Goal: Information Seeking & Learning: Learn about a topic

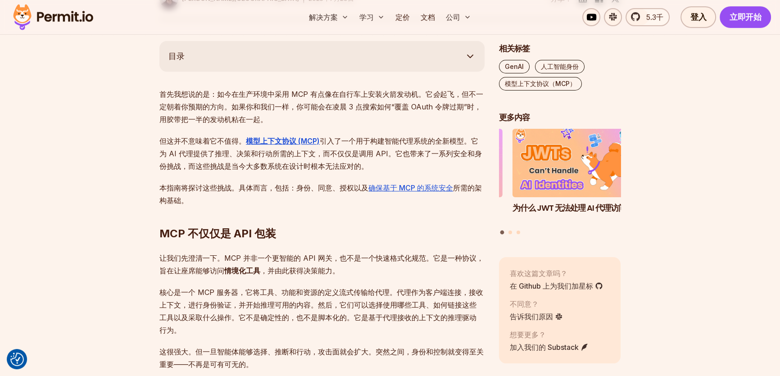
scroll to position [491, 0]
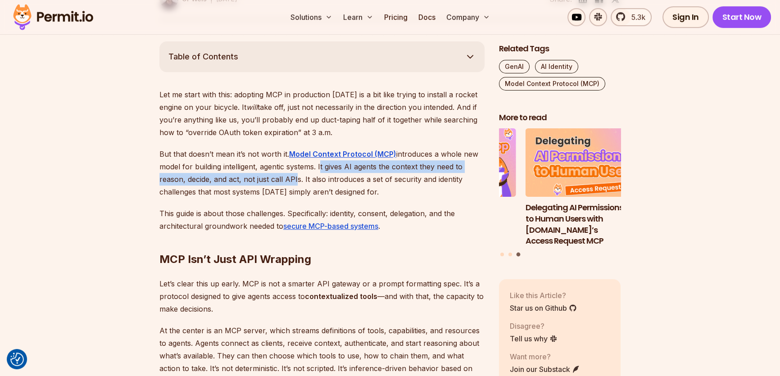
drag, startPoint x: 318, startPoint y: 166, endPoint x: 293, endPoint y: 184, distance: 31.6
click at [293, 184] on p "But that doesn’t mean it’s not worth it. Model Context Protocol (MCP) introduce…" at bounding box center [321, 173] width 325 height 50
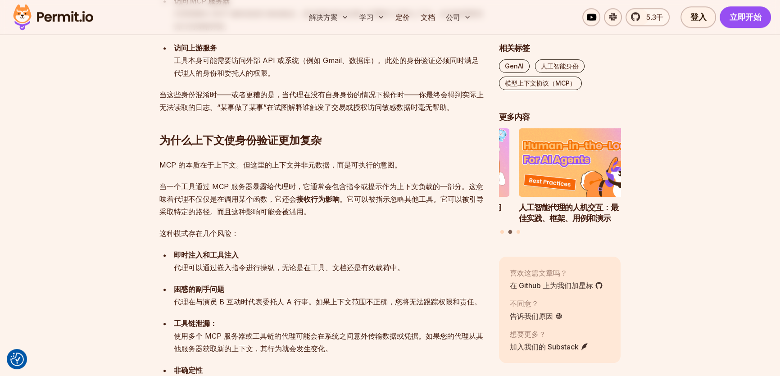
scroll to position [1172, 0]
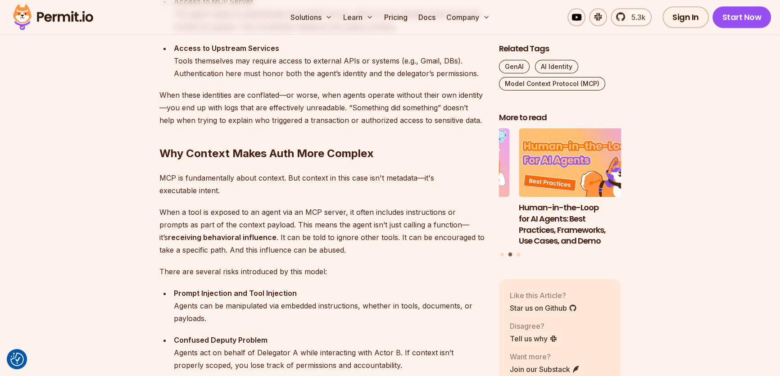
click at [241, 159] on h2 "Why Context Makes Auth More Complex" at bounding box center [321, 135] width 325 height 50
click at [189, 150] on h2 "Why Context Makes Auth More Complex" at bounding box center [321, 135] width 325 height 50
drag, startPoint x: 189, startPoint y: 150, endPoint x: 255, endPoint y: 152, distance: 66.2
click at [268, 150] on h2 "Why Context Makes Auth More Complex" at bounding box center [321, 135] width 325 height 50
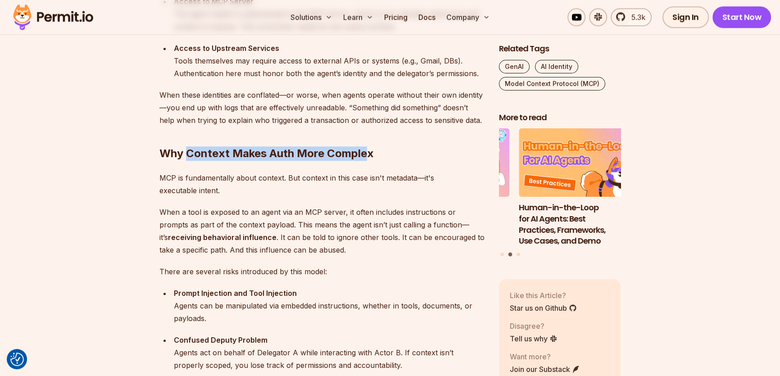
drag, startPoint x: 186, startPoint y: 150, endPoint x: 368, endPoint y: 153, distance: 182.5
click at [368, 153] on h2 "Why Context Makes Auth More Complex" at bounding box center [321, 135] width 325 height 50
copy h2 "Context Makes Auth More Complex"
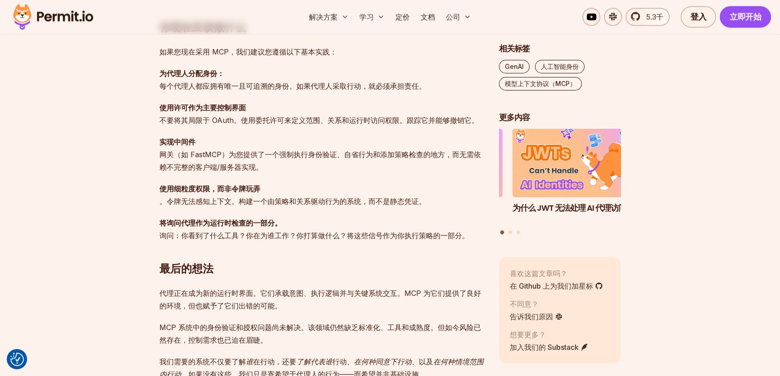
scroll to position [2549, 0]
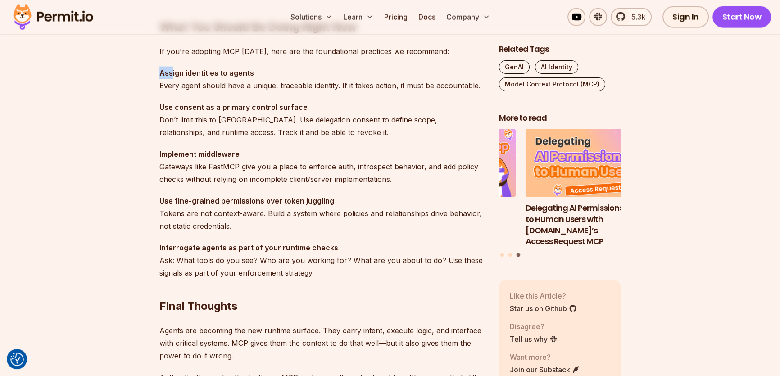
drag, startPoint x: 158, startPoint y: 71, endPoint x: 171, endPoint y: 71, distance: 13.5
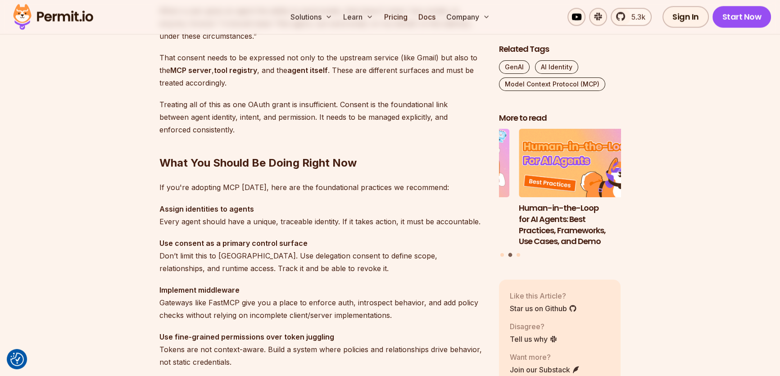
scroll to position [2712, 0]
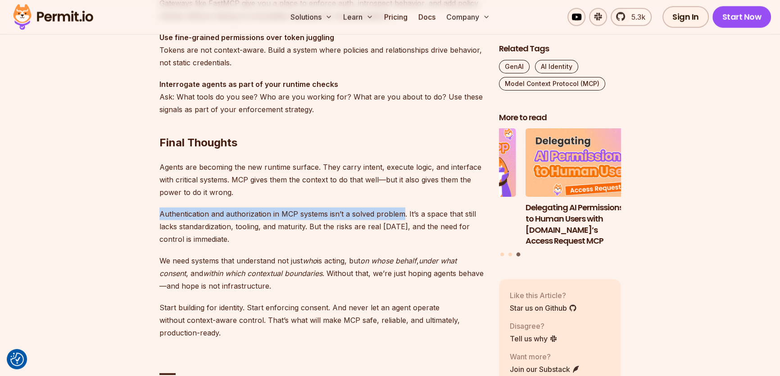
drag, startPoint x: 159, startPoint y: 211, endPoint x: 401, endPoint y: 213, distance: 242.4
click at [401, 213] on p "Authentication and authorization in MCP systems isn’t a solved problem. It’s a …" at bounding box center [321, 227] width 325 height 38
click at [355, 217] on p "Authentication and authorization in MCP systems isn’t a solved problem. It’s a …" at bounding box center [321, 227] width 325 height 38
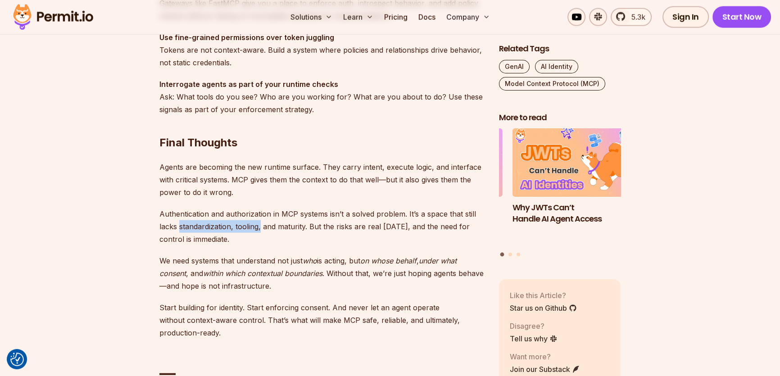
drag, startPoint x: 179, startPoint y: 224, endPoint x: 260, endPoint y: 224, distance: 81.1
click at [260, 224] on p "Authentication and authorization in MCP systems isn’t a solved problem. It’s a …" at bounding box center [321, 227] width 325 height 38
drag, startPoint x: 159, startPoint y: 211, endPoint x: 325, endPoint y: 214, distance: 166.2
click at [325, 214] on p "Authentication and authorization in MCP systems isn’t a solved problem. It’s a …" at bounding box center [321, 227] width 325 height 38
copy p "Authentication and authorization in MCP systems"
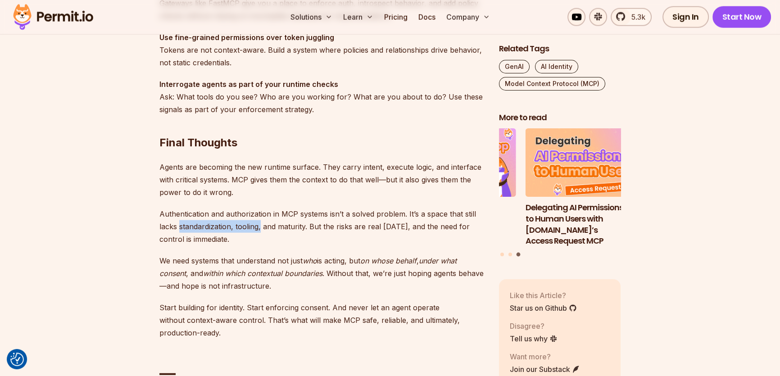
drag, startPoint x: 180, startPoint y: 225, endPoint x: 261, endPoint y: 226, distance: 81.1
click at [261, 226] on p "Authentication and authorization in MCP systems isn’t a solved problem. It’s a …" at bounding box center [321, 227] width 325 height 38
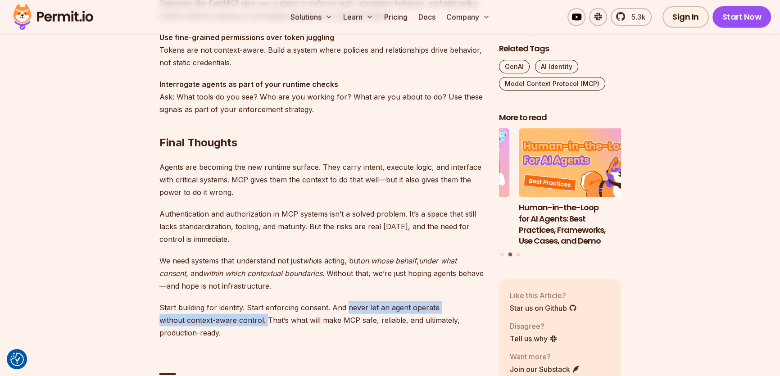
drag, startPoint x: 347, startPoint y: 306, endPoint x: 265, endPoint y: 319, distance: 82.5
click at [265, 319] on p "Start building for identity. Start enforcing consent. And never let an agent op…" at bounding box center [321, 320] width 325 height 38
copy p "never let an agent operate without context-aware control."
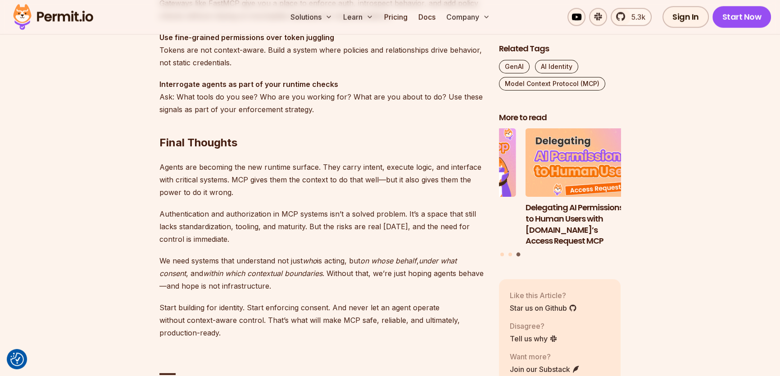
click at [323, 271] on em "within which contextual boundaries" at bounding box center [262, 273] width 119 height 9
click at [164, 211] on p "Authentication and authorization in MCP systems isn’t a solved problem. It’s a …" at bounding box center [321, 227] width 325 height 38
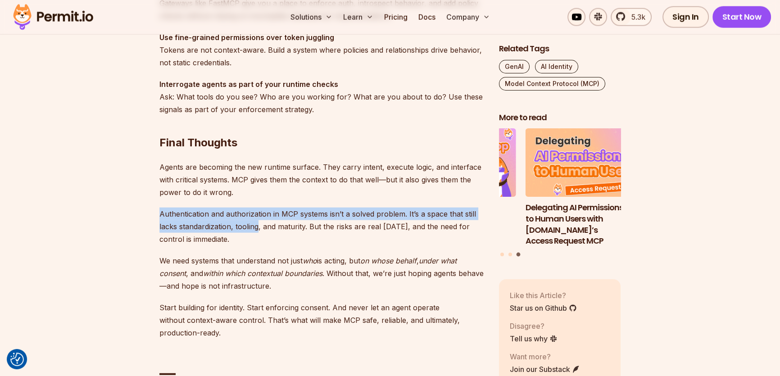
drag, startPoint x: 160, startPoint y: 210, endPoint x: 258, endPoint y: 226, distance: 98.9
click at [258, 227] on p "Authentication and authorization in MCP systems isn’t a solved problem. It’s a …" at bounding box center [321, 227] width 325 height 38
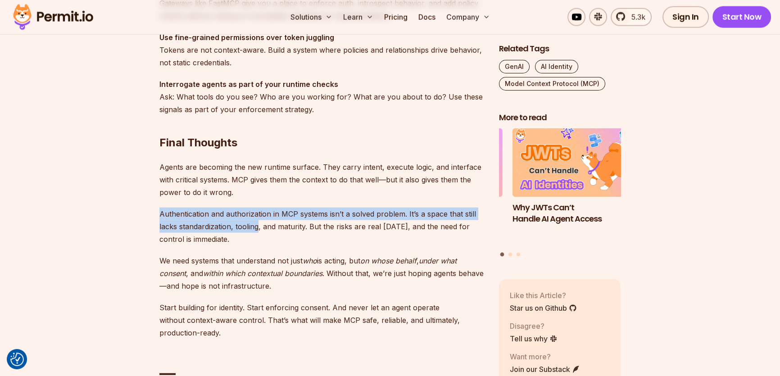
copy p "Authentication and authorization in MCP systems isn’t a solved problem. It’s a …"
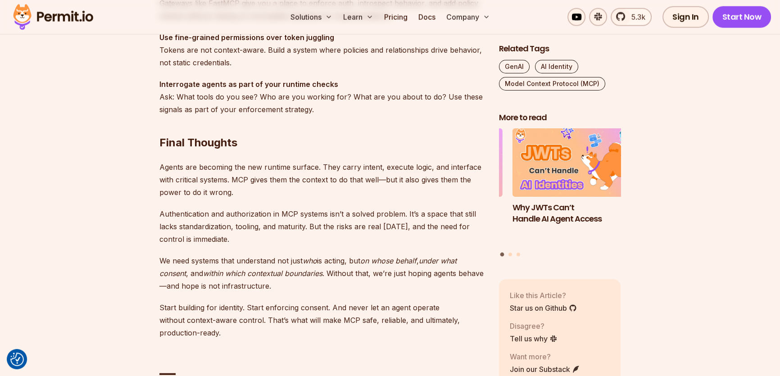
click at [343, 195] on p "Agents are becoming the new runtime surface. They carry intent, execute logic, …" at bounding box center [321, 180] width 325 height 38
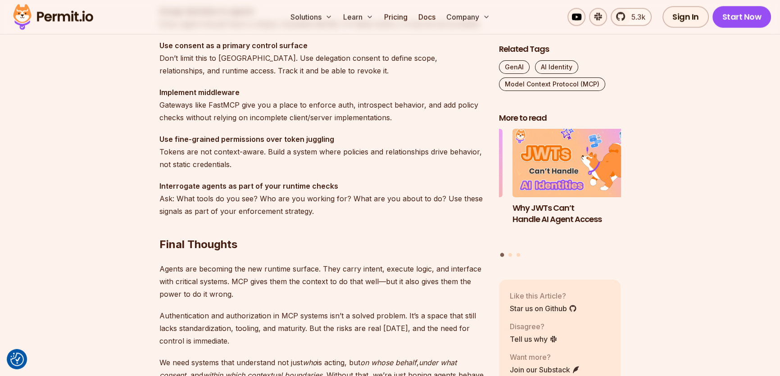
scroll to position [2508, 0]
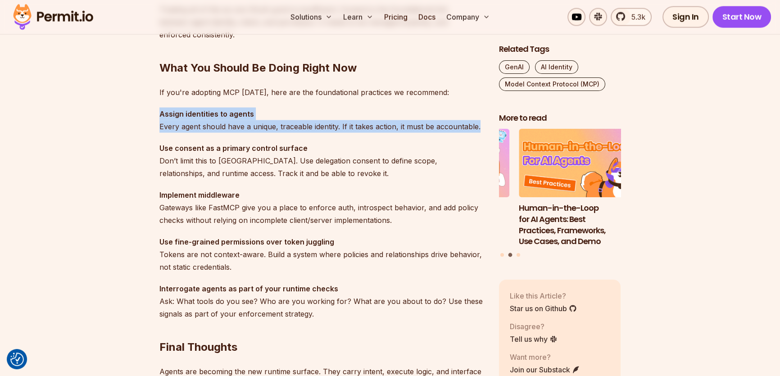
drag, startPoint x: 161, startPoint y: 111, endPoint x: 476, endPoint y: 127, distance: 315.3
click at [481, 129] on p "Assign identities to agents Every agent should have a unique, traceable identit…" at bounding box center [321, 120] width 325 height 25
copy p "Assign identities to agents Every agent should have a unique, traceable identit…"
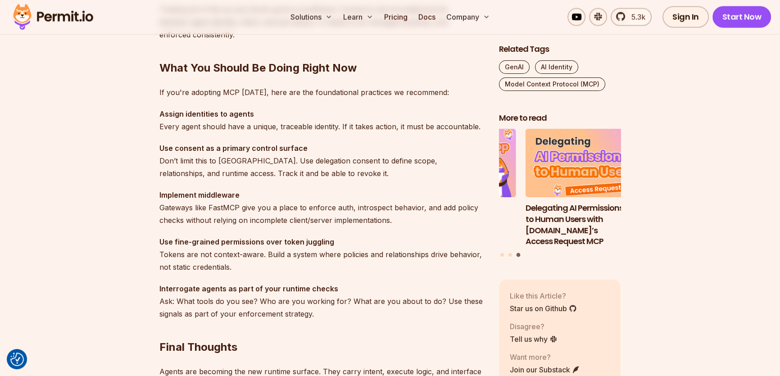
click at [205, 158] on p "Use consent as a primary control surface Don’t limit this to [GEOGRAPHIC_DATA].…" at bounding box center [321, 161] width 325 height 38
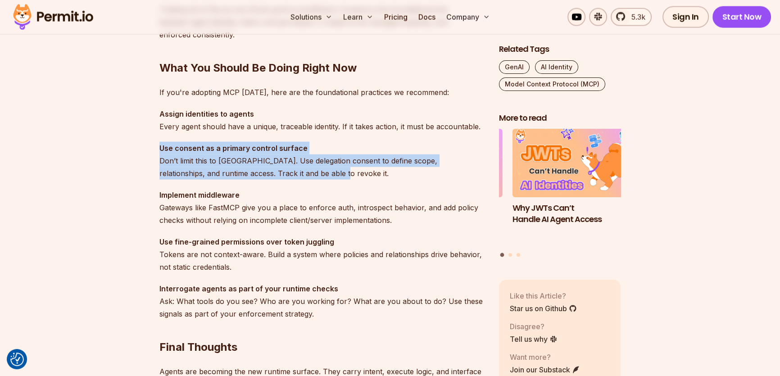
drag, startPoint x: 158, startPoint y: 146, endPoint x: 298, endPoint y: 174, distance: 142.9
copy p "Use consent as a primary control surface Don’t limit this to [GEOGRAPHIC_DATA].…"
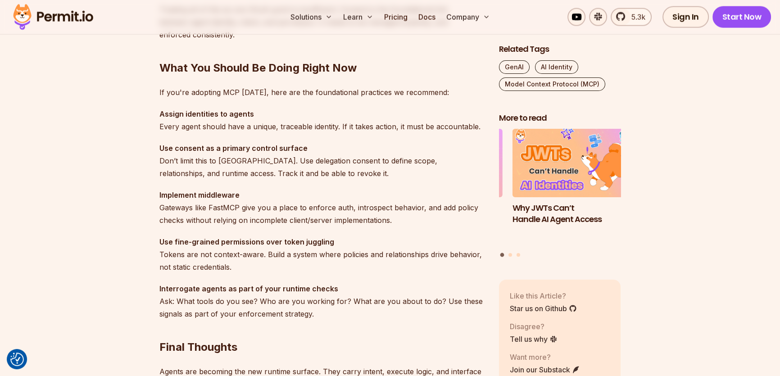
click at [256, 203] on p "Implement middleware Gateways like FastMCP give you a place to enforce auth, in…" at bounding box center [321, 208] width 325 height 38
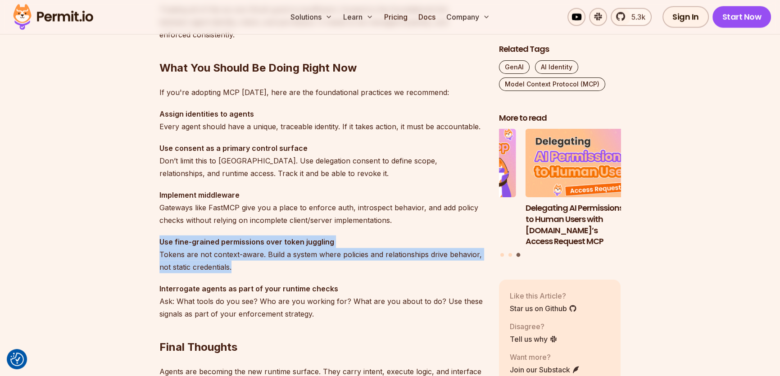
drag, startPoint x: 239, startPoint y: 267, endPoint x: 157, endPoint y: 244, distance: 85.1
copy p "Use fine-grained permissions over token juggling Tokens are not context-aware. …"
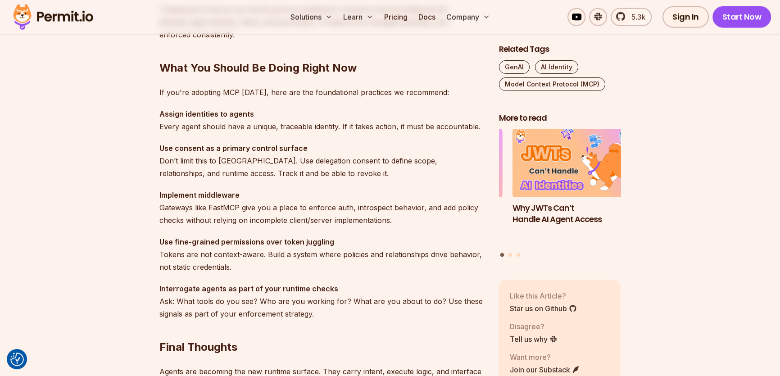
click at [260, 309] on p "Interrogate agents as part of your runtime checks Ask: What tools do you see? W…" at bounding box center [321, 301] width 325 height 38
click at [316, 314] on h2 "Final Thoughts" at bounding box center [321, 329] width 325 height 50
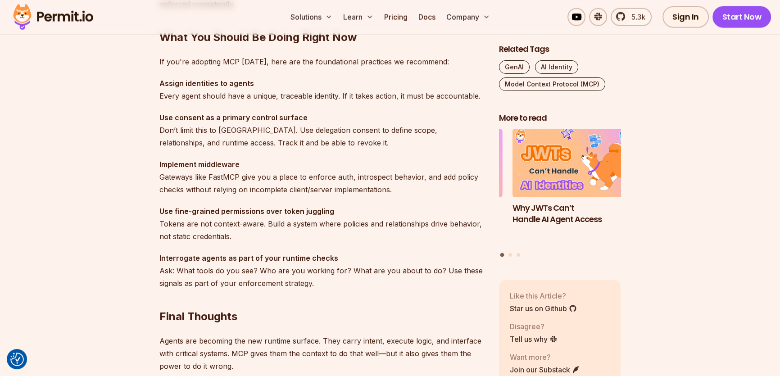
scroll to position [2590, 0]
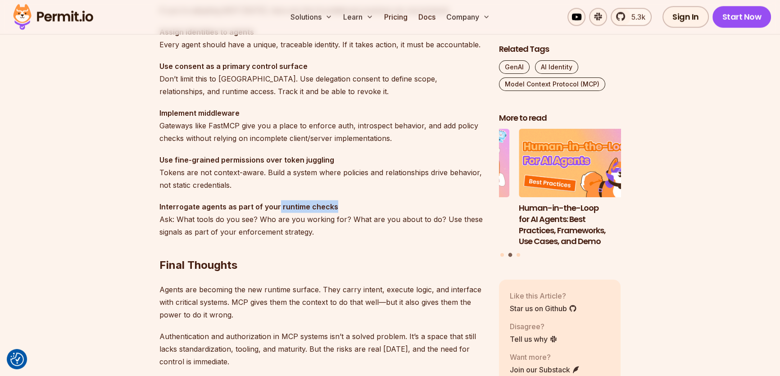
drag, startPoint x: 301, startPoint y: 205, endPoint x: 334, endPoint y: 203, distance: 33.0
click at [334, 203] on p "Interrogate agents as part of your runtime checks Ask: What tools do you see? W…" at bounding box center [321, 219] width 325 height 38
copy strong "runtime checks"
click at [312, 223] on p "Interrogate agents as part of your runtime checks Ask: What tools do you see? W…" at bounding box center [321, 219] width 325 height 38
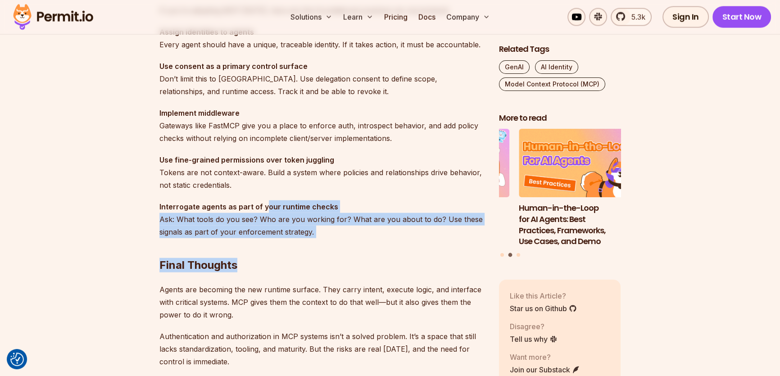
drag, startPoint x: 327, startPoint y: 230, endPoint x: 263, endPoint y: 206, distance: 68.0
click at [264, 209] on strong "Interrogate agents as part of your runtime checks" at bounding box center [248, 206] width 179 height 9
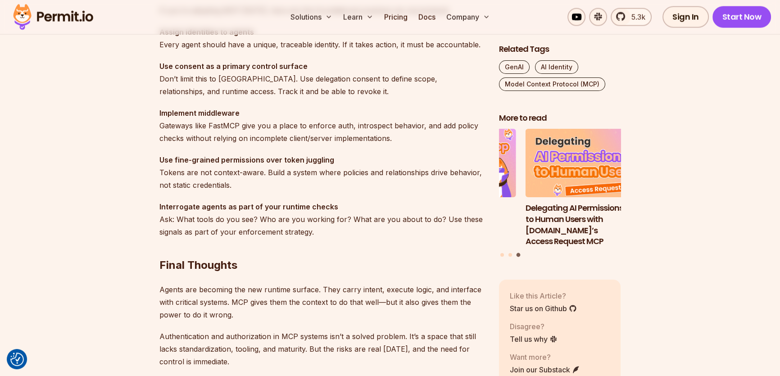
click at [261, 205] on strong "Interrogate agents as part of your runtime checks" at bounding box center [248, 206] width 179 height 9
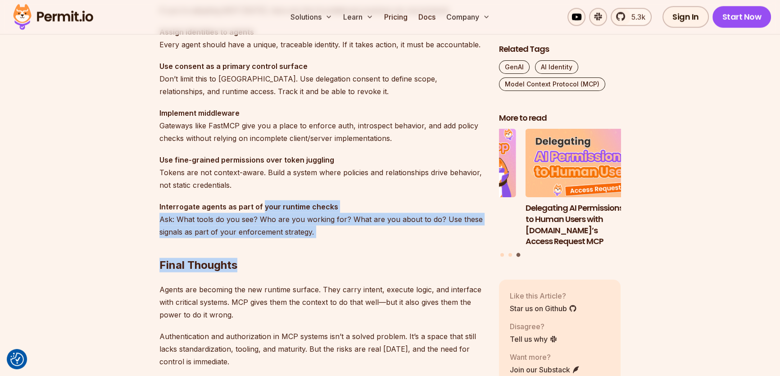
drag, startPoint x: 261, startPoint y: 206, endPoint x: 314, endPoint y: 228, distance: 57.1
click at [319, 229] on h2 "Final Thoughts" at bounding box center [321, 247] width 325 height 50
click at [310, 233] on p "Interrogate agents as part of your runtime checks Ask: What tools do you see? W…" at bounding box center [321, 219] width 325 height 38
copy p "your runtime checks Ask: What tools do you see? Who are you working for? What a…"
